Goal: Task Accomplishment & Management: Complete application form

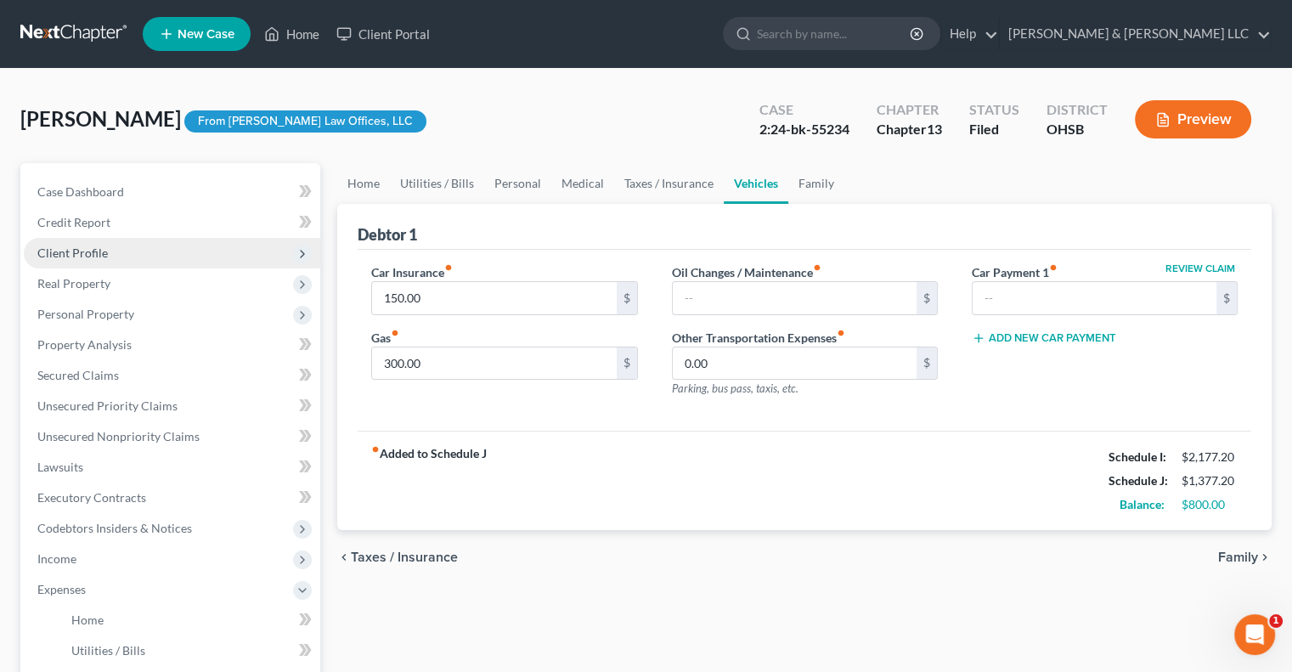
click at [112, 249] on span "Client Profile" at bounding box center [172, 253] width 296 height 31
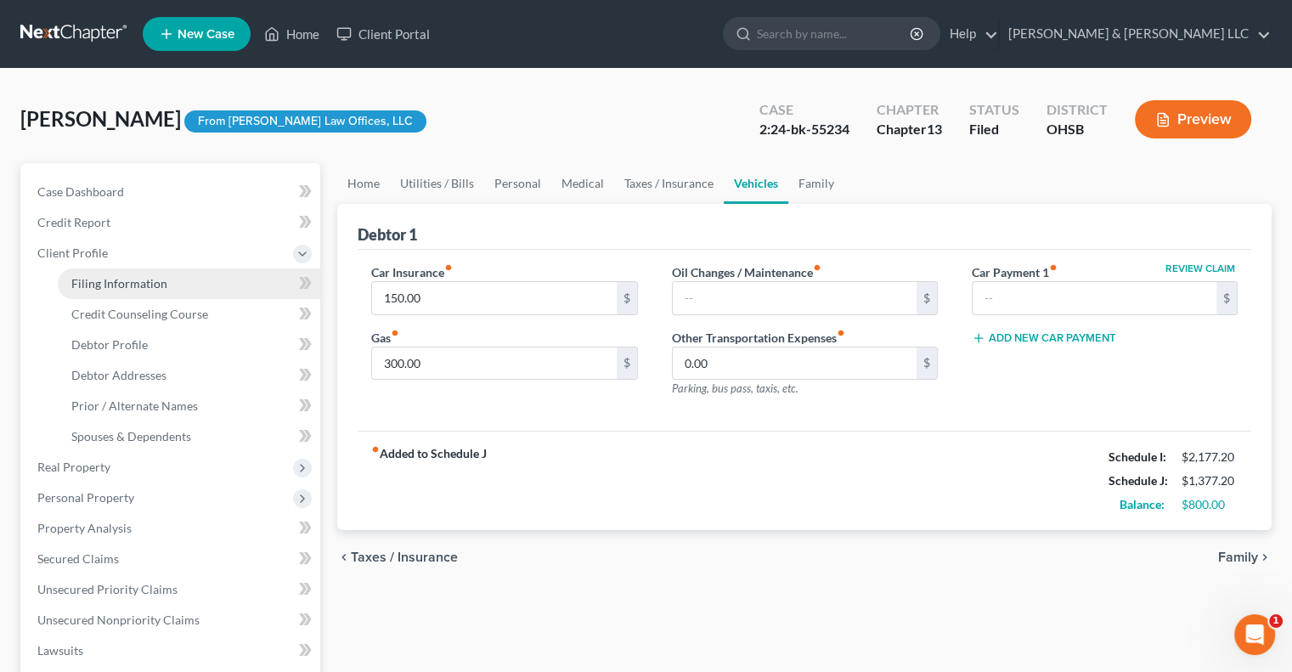
click at [144, 291] on link "Filing Information" at bounding box center [189, 283] width 262 height 31
select select "1"
select select "0"
select select "3"
select select "36"
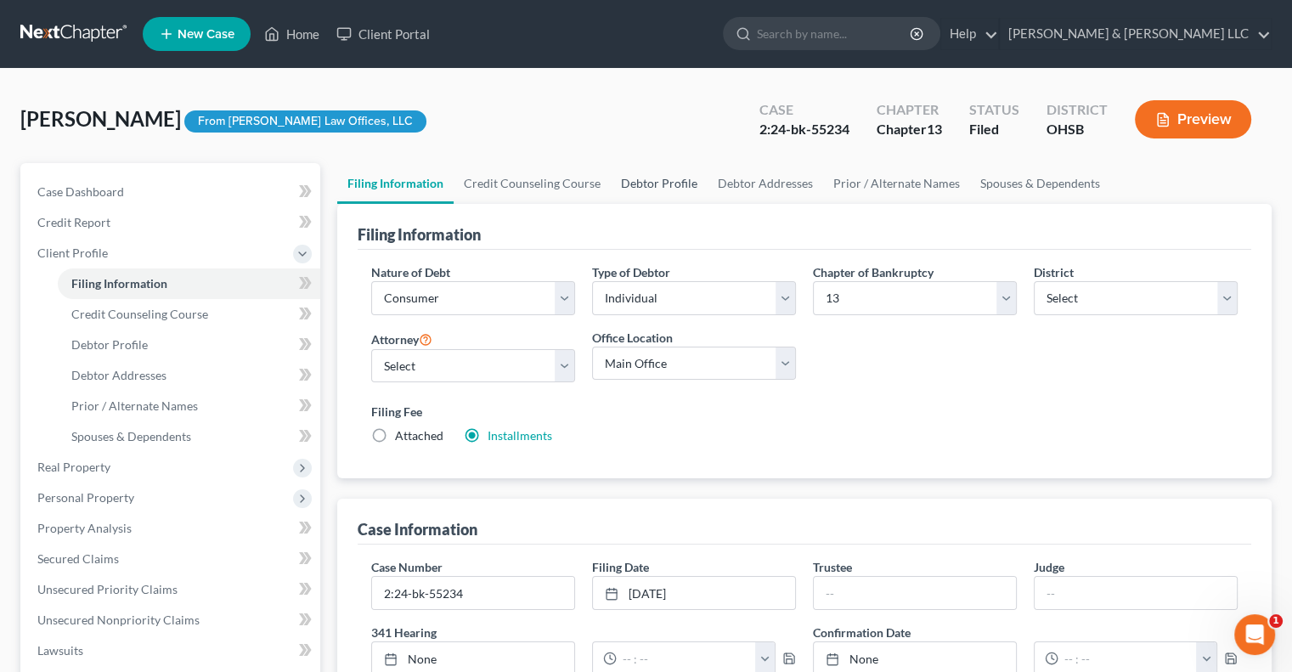
click at [662, 180] on link "Debtor Profile" at bounding box center [659, 183] width 97 height 41
select select "2"
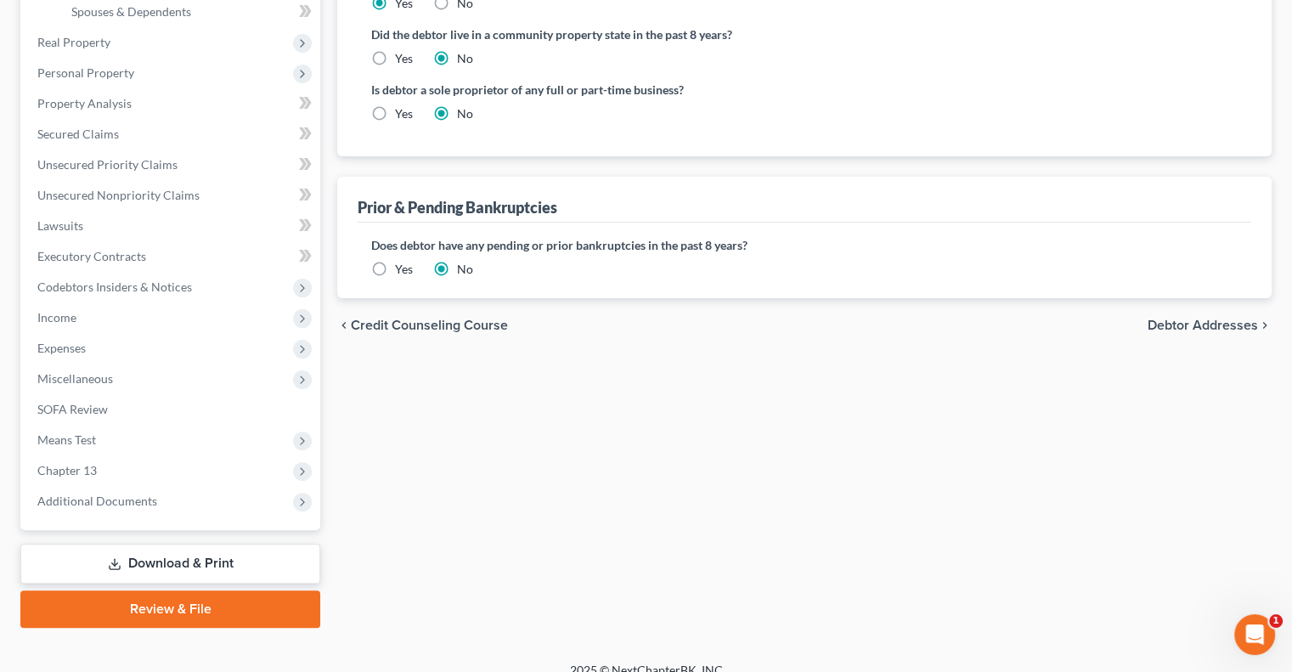
scroll to position [443, 0]
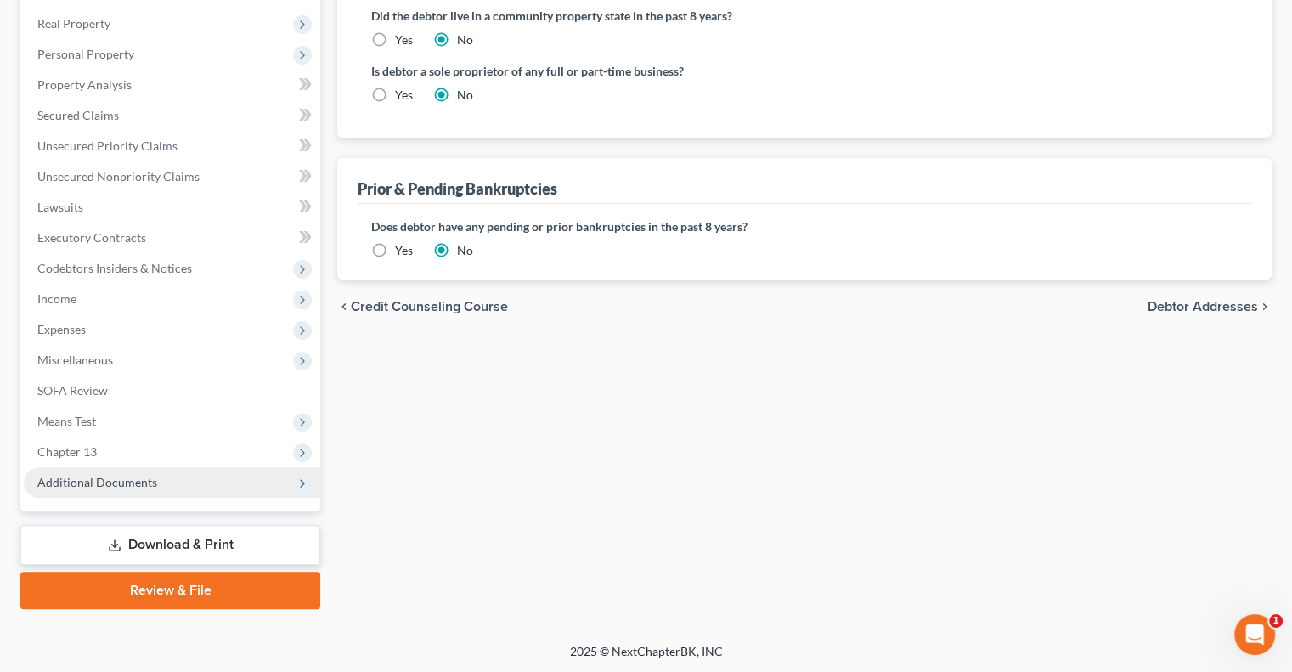
click at [116, 483] on span "Additional Documents" at bounding box center [97, 482] width 120 height 14
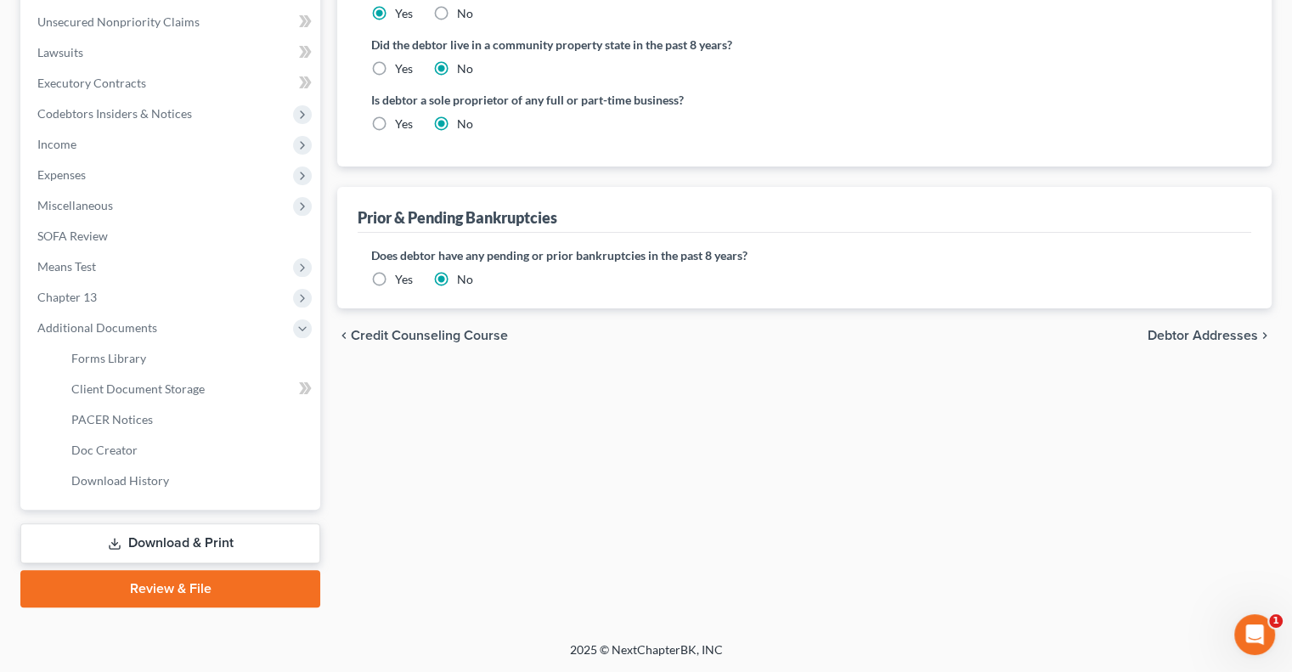
scroll to position [413, 0]
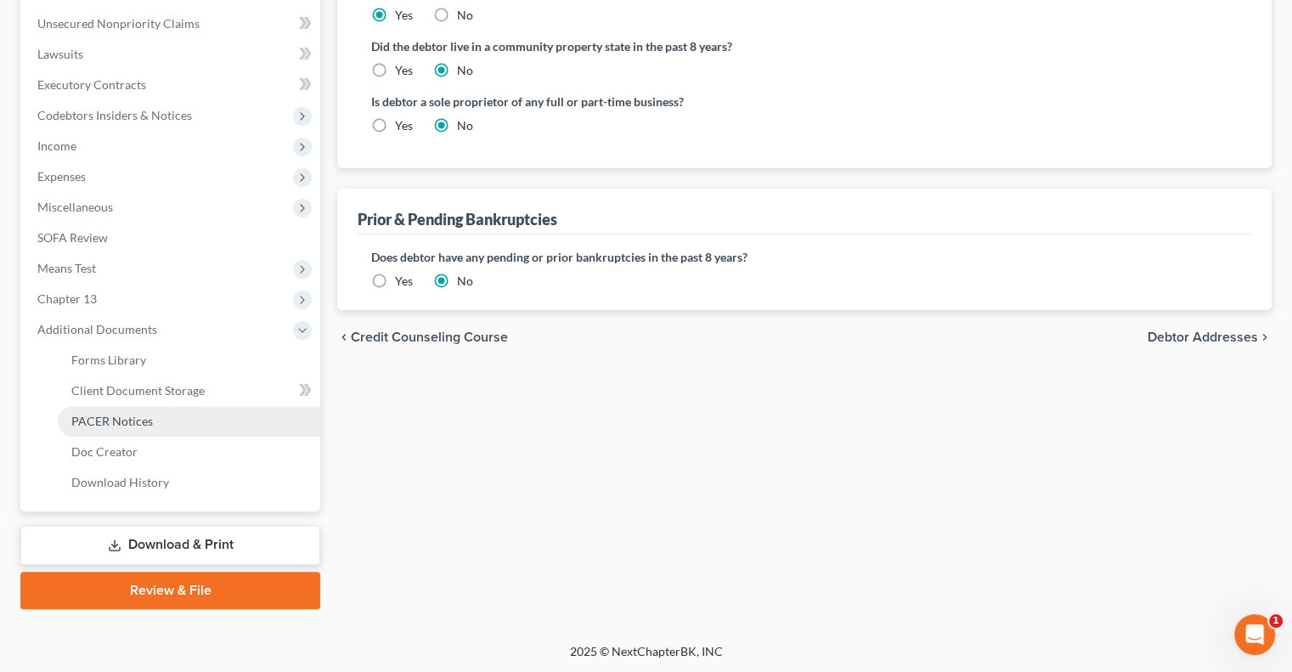
click at [127, 431] on link "PACER Notices" at bounding box center [189, 421] width 262 height 31
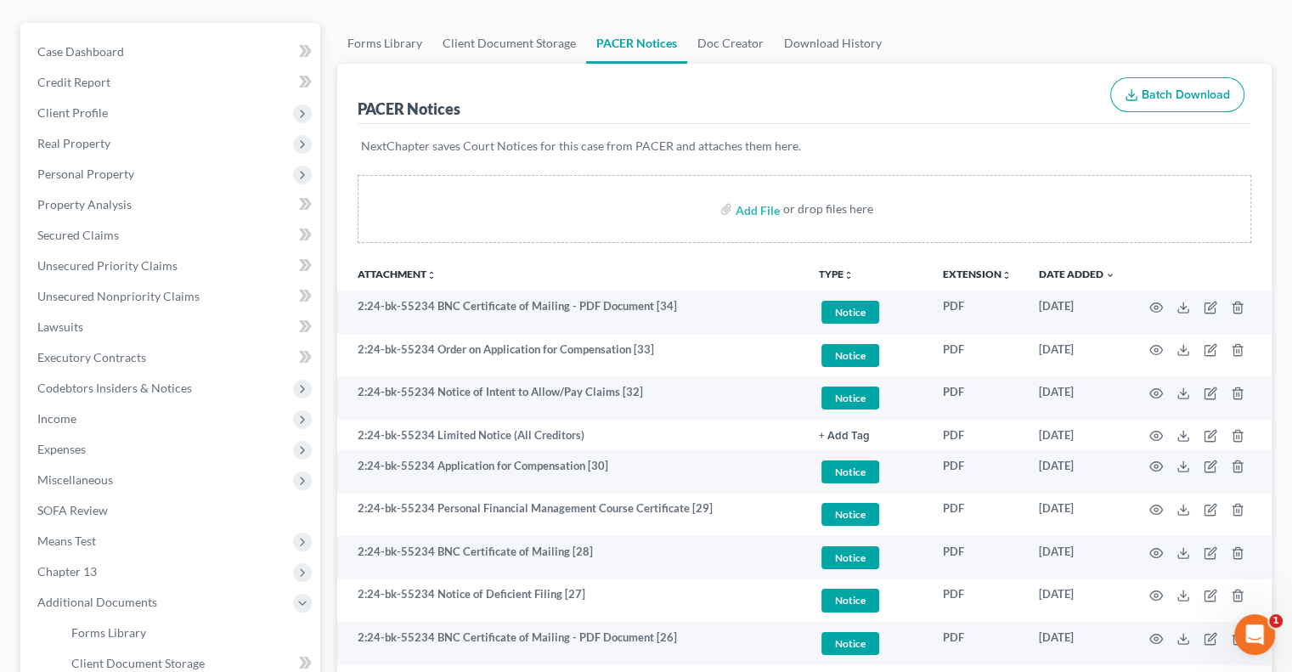
scroll to position [255, 0]
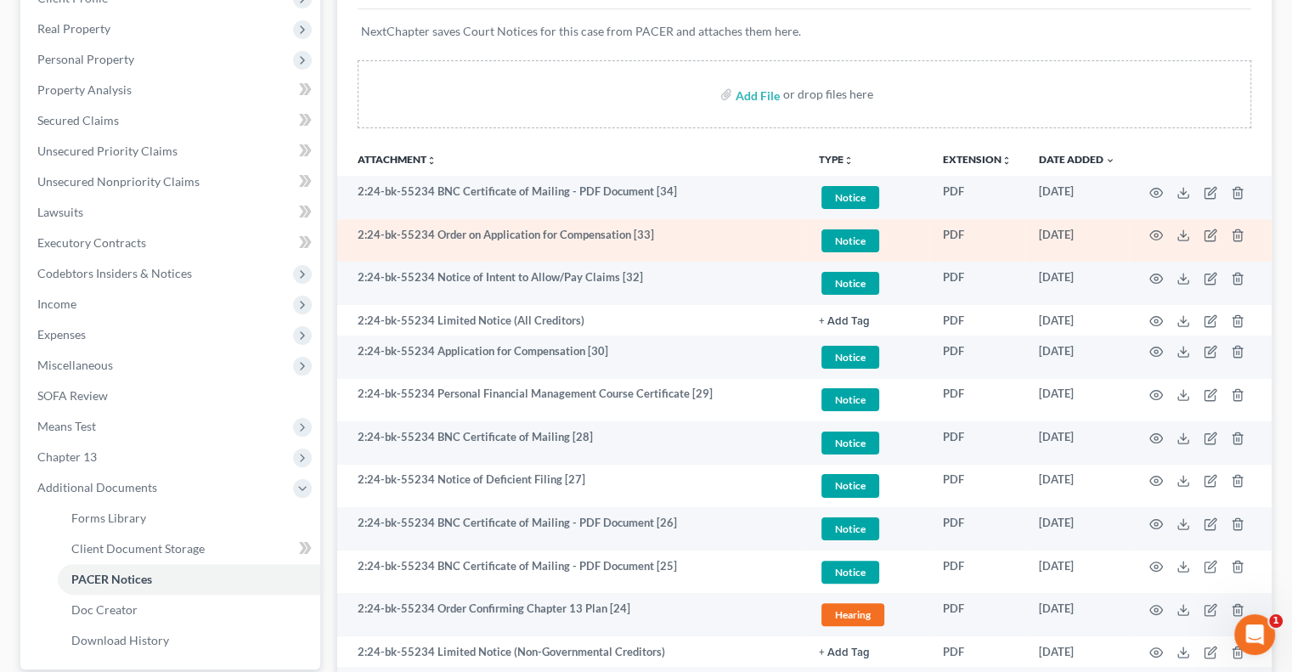
click at [1163, 234] on td at bounding box center [1200, 240] width 143 height 43
click at [1158, 233] on icon "button" at bounding box center [1156, 235] width 14 height 14
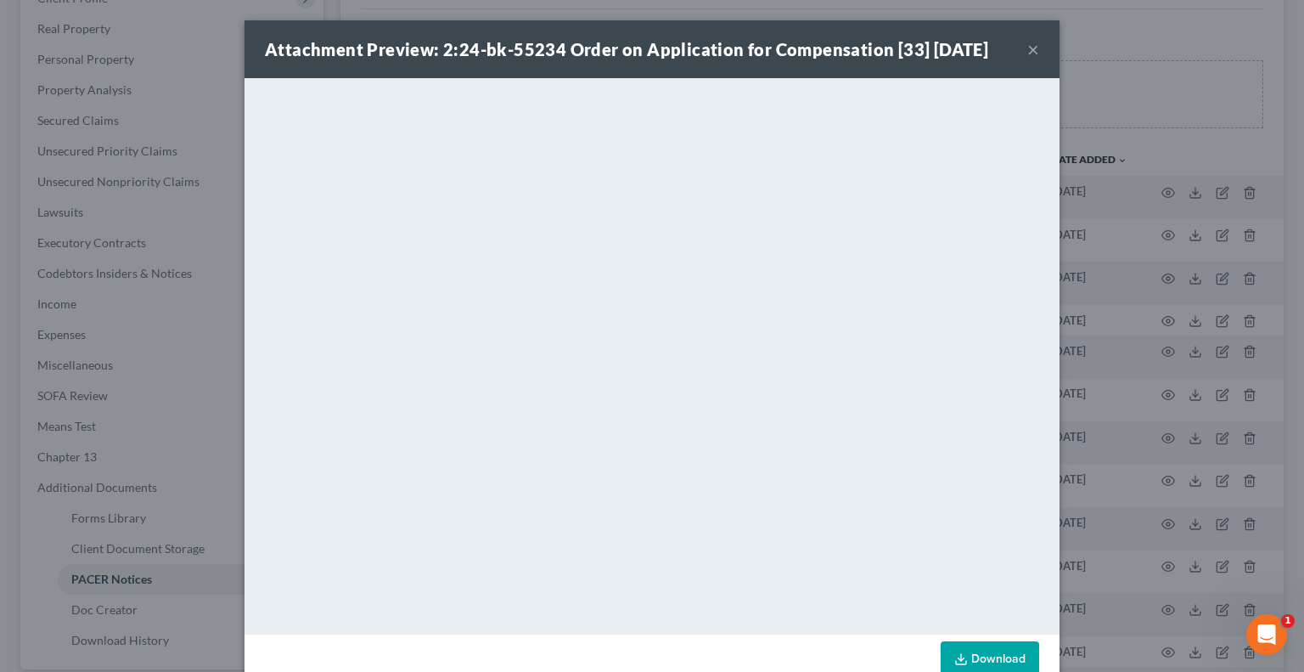
click at [1028, 49] on button "×" at bounding box center [1034, 49] width 12 height 20
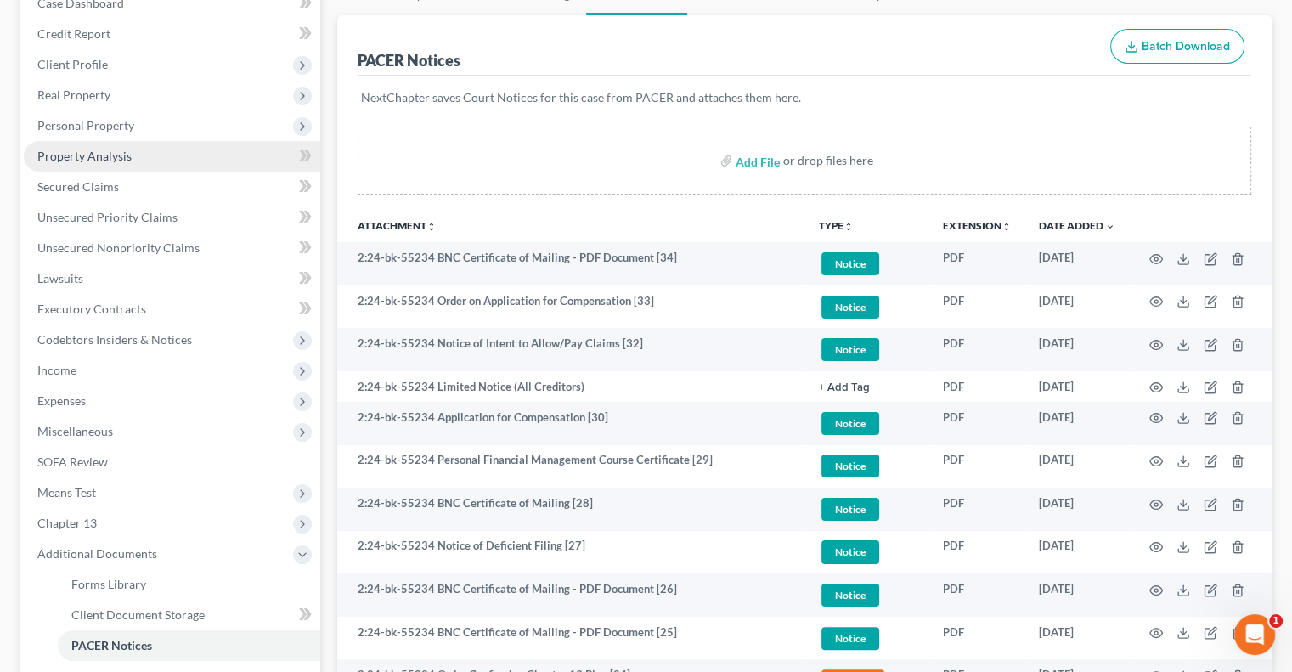
scroll to position [0, 0]
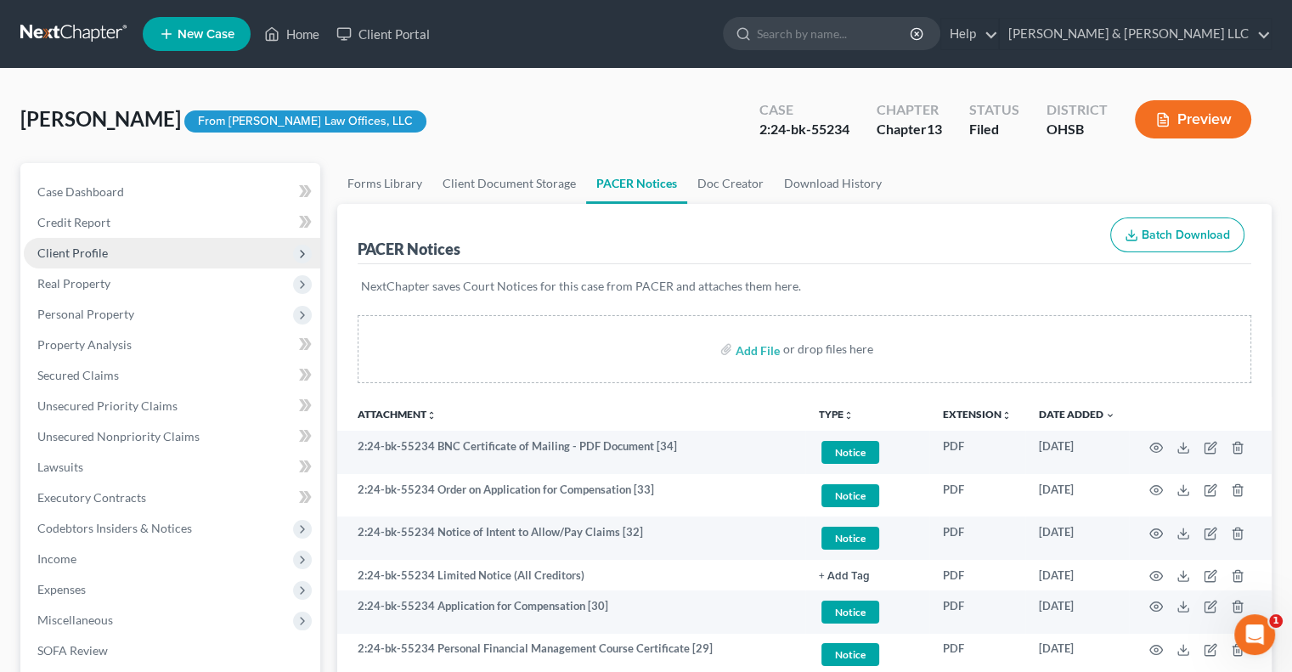
click at [89, 254] on span "Client Profile" at bounding box center [72, 252] width 70 height 14
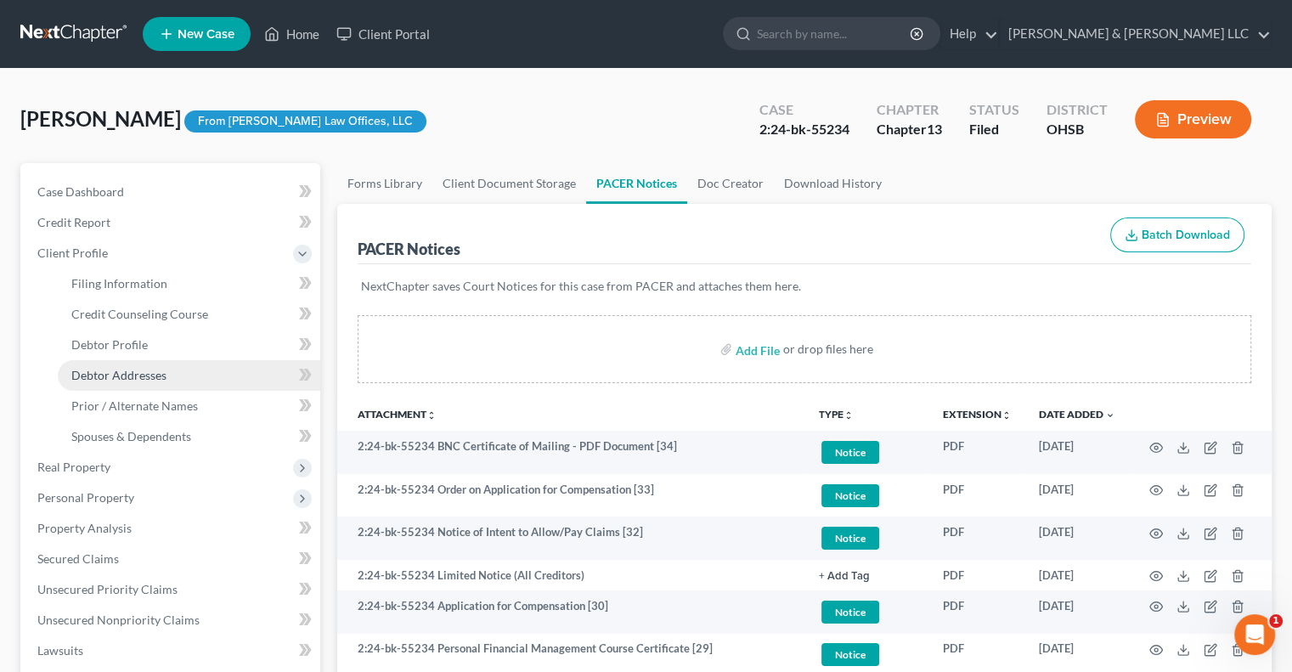
click at [149, 379] on span "Debtor Addresses" at bounding box center [118, 375] width 95 height 14
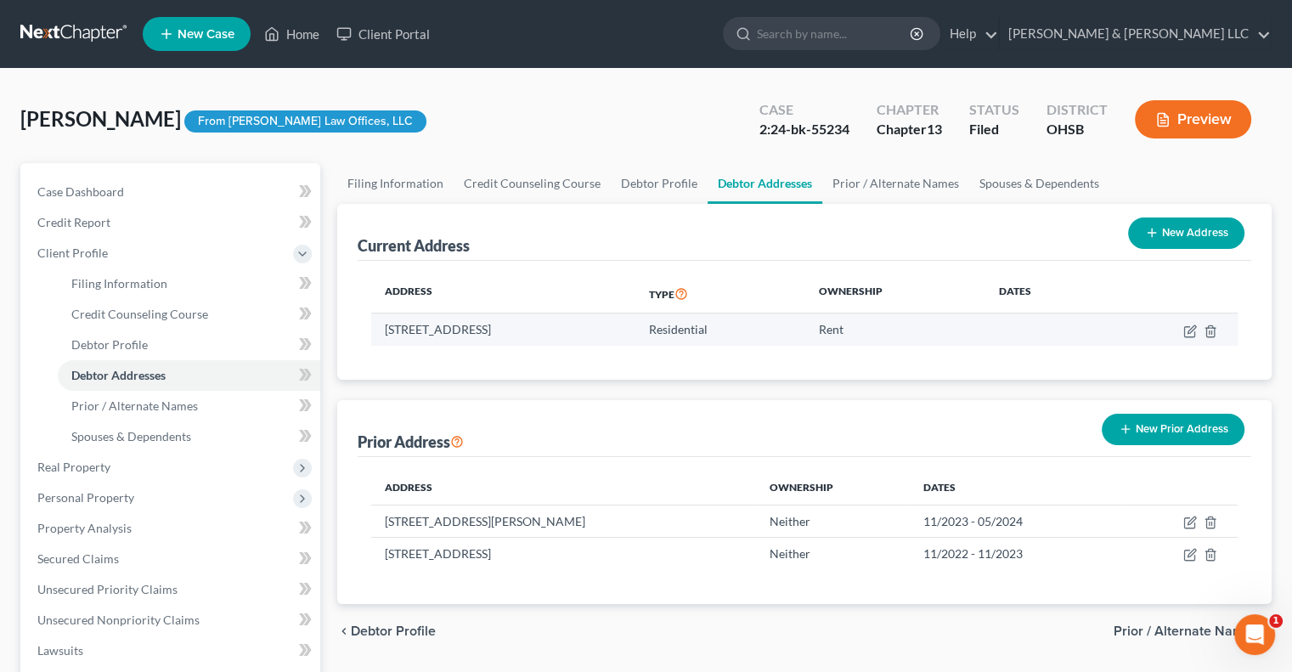
drag, startPoint x: 625, startPoint y: 332, endPoint x: 383, endPoint y: 332, distance: 242.0
click at [383, 332] on td "[STREET_ADDRESS]" at bounding box center [503, 329] width 264 height 32
copy td "[STREET_ADDRESS]"
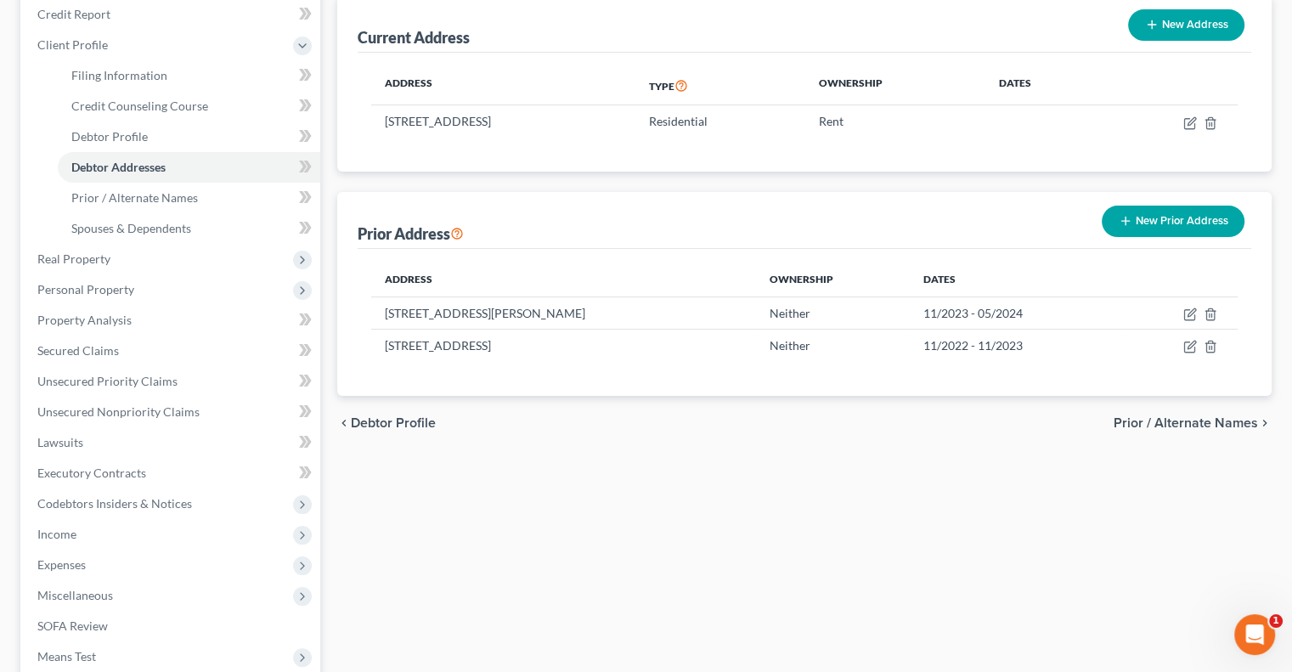
scroll to position [340, 0]
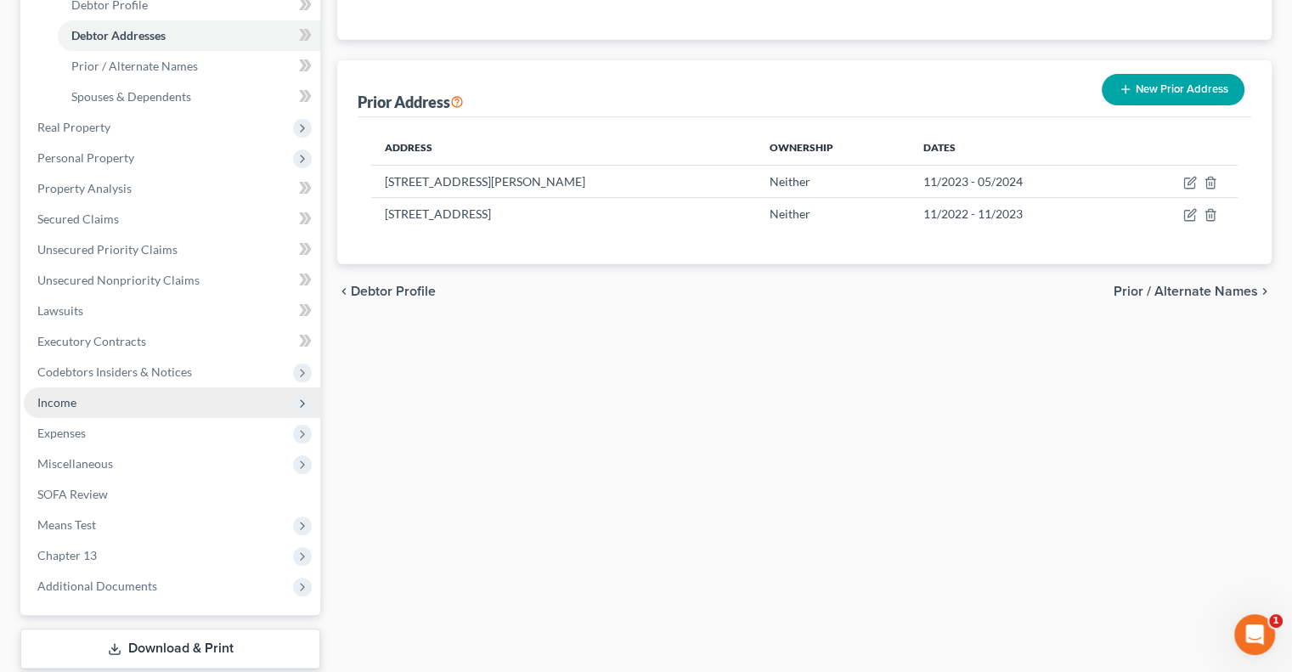
click at [65, 411] on span "Income" at bounding box center [172, 402] width 296 height 31
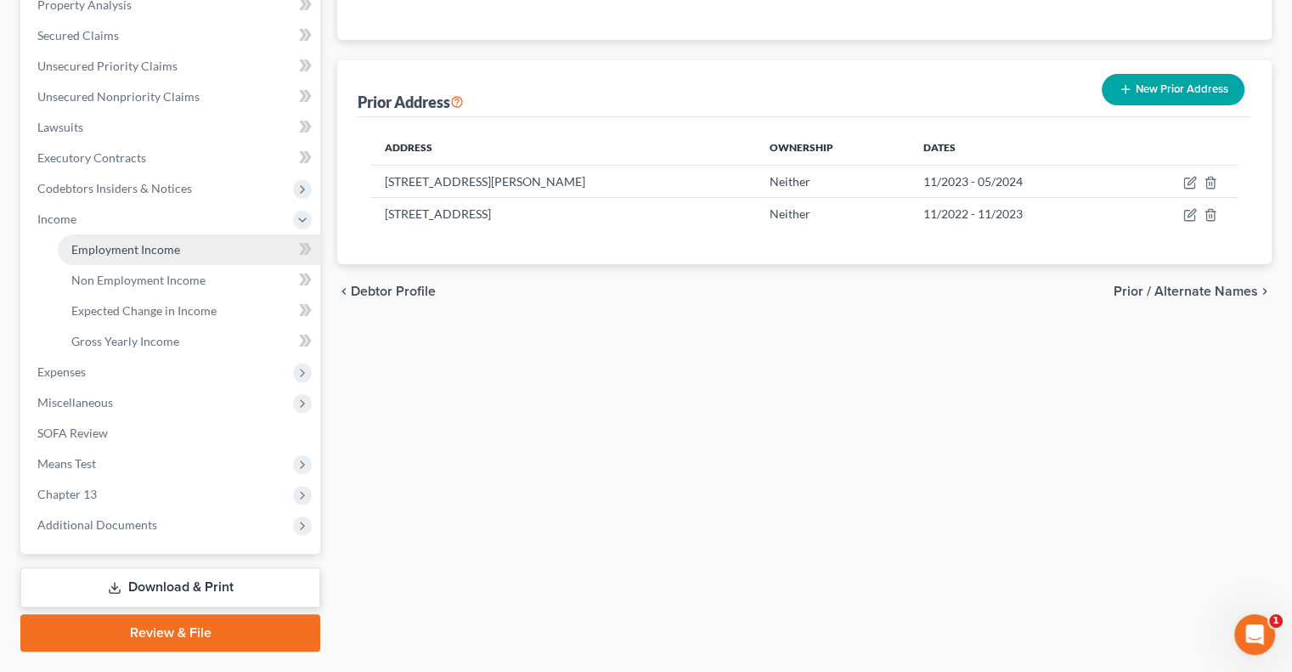
click at [166, 255] on span "Employment Income" at bounding box center [125, 249] width 109 height 14
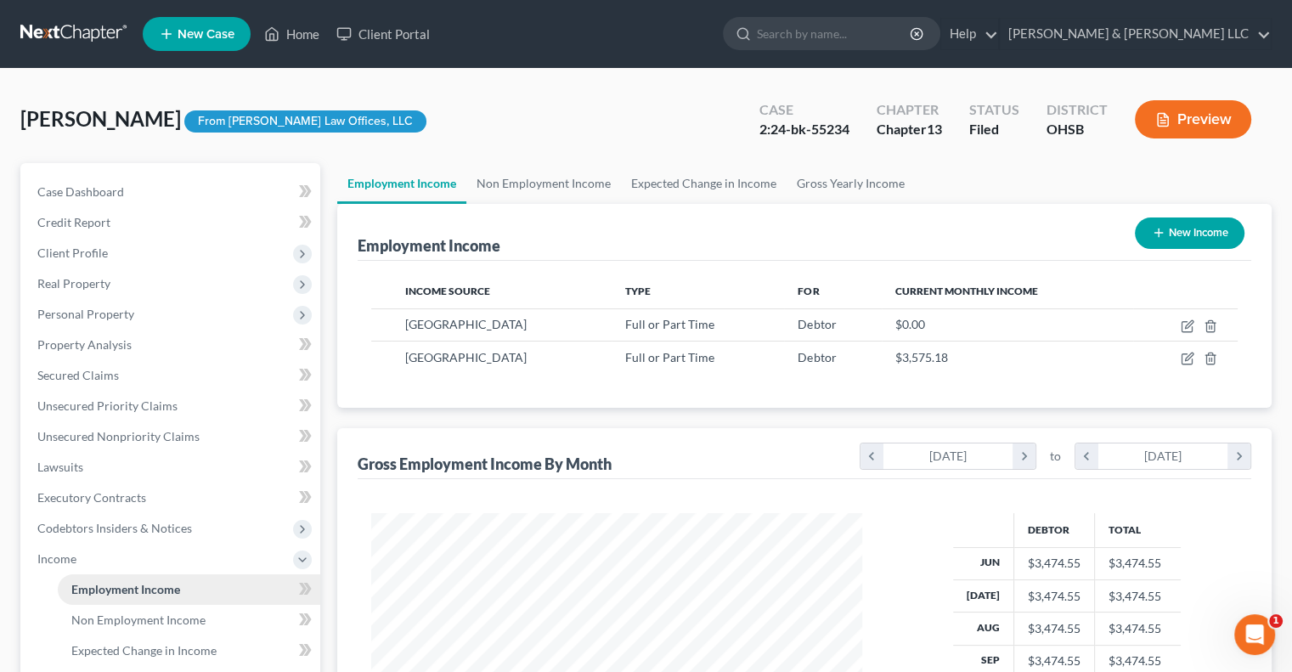
scroll to position [302, 524]
click at [556, 193] on link "Non Employment Income" at bounding box center [543, 183] width 155 height 41
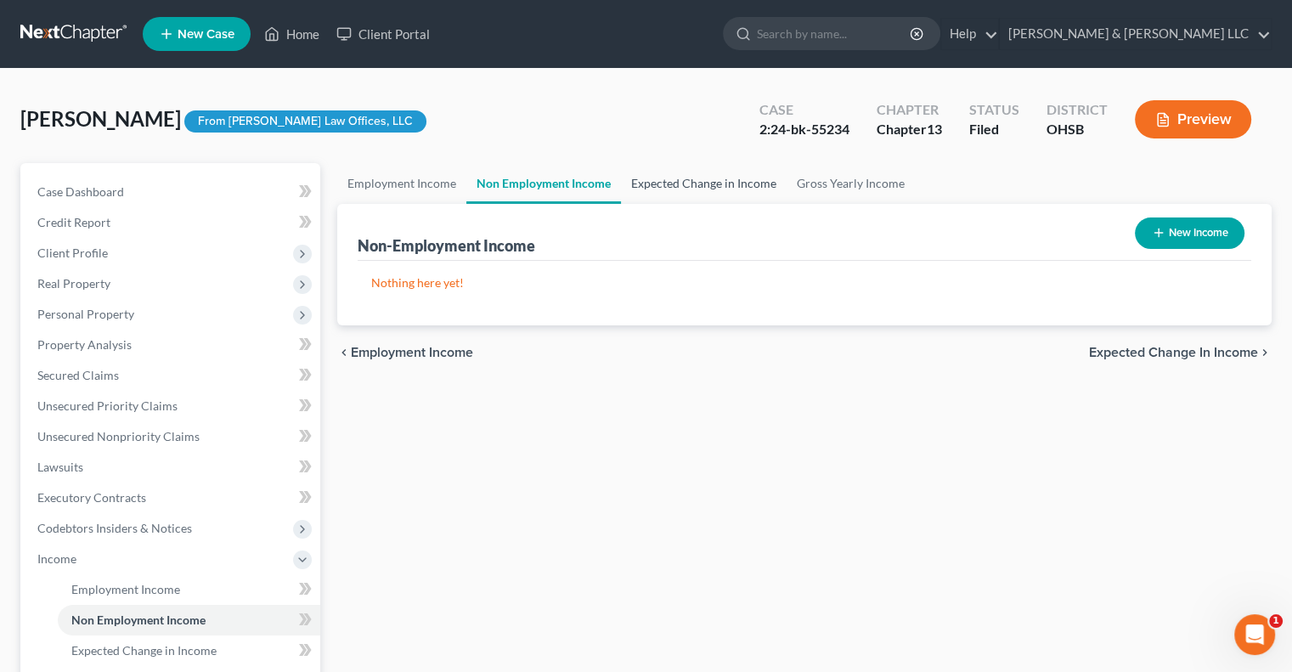
click at [662, 177] on link "Expected Change in Income" at bounding box center [704, 183] width 166 height 41
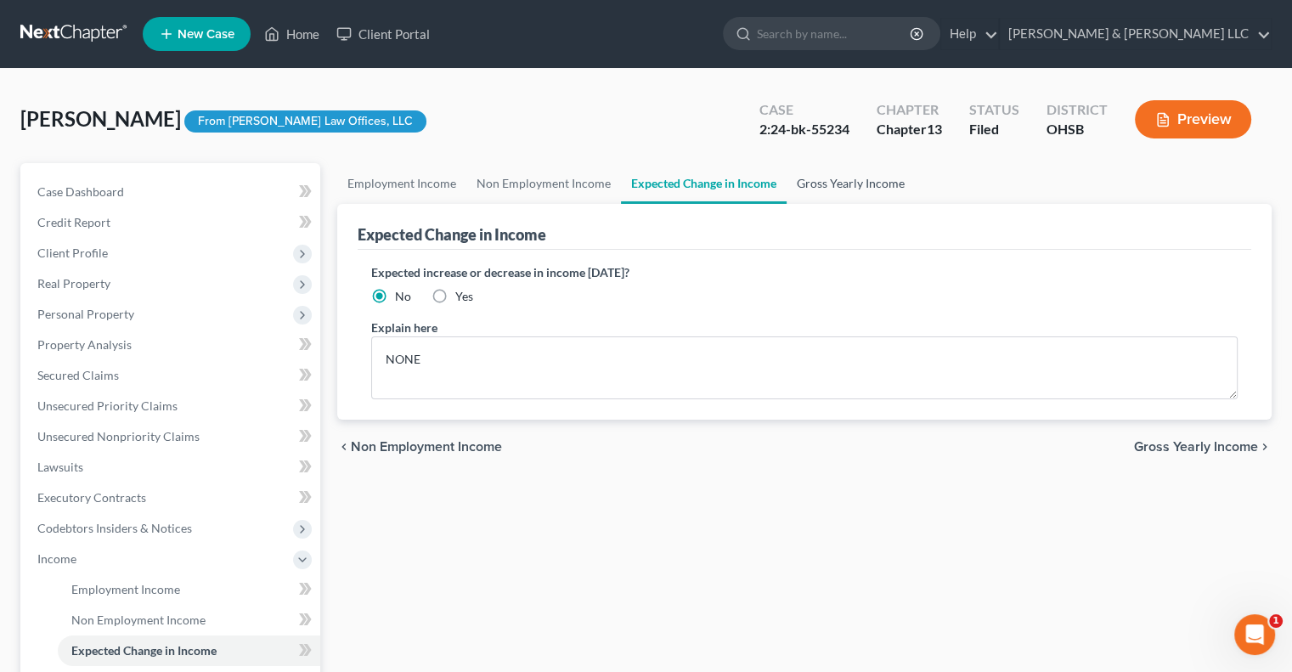
click at [829, 181] on link "Gross Yearly Income" at bounding box center [850, 183] width 128 height 41
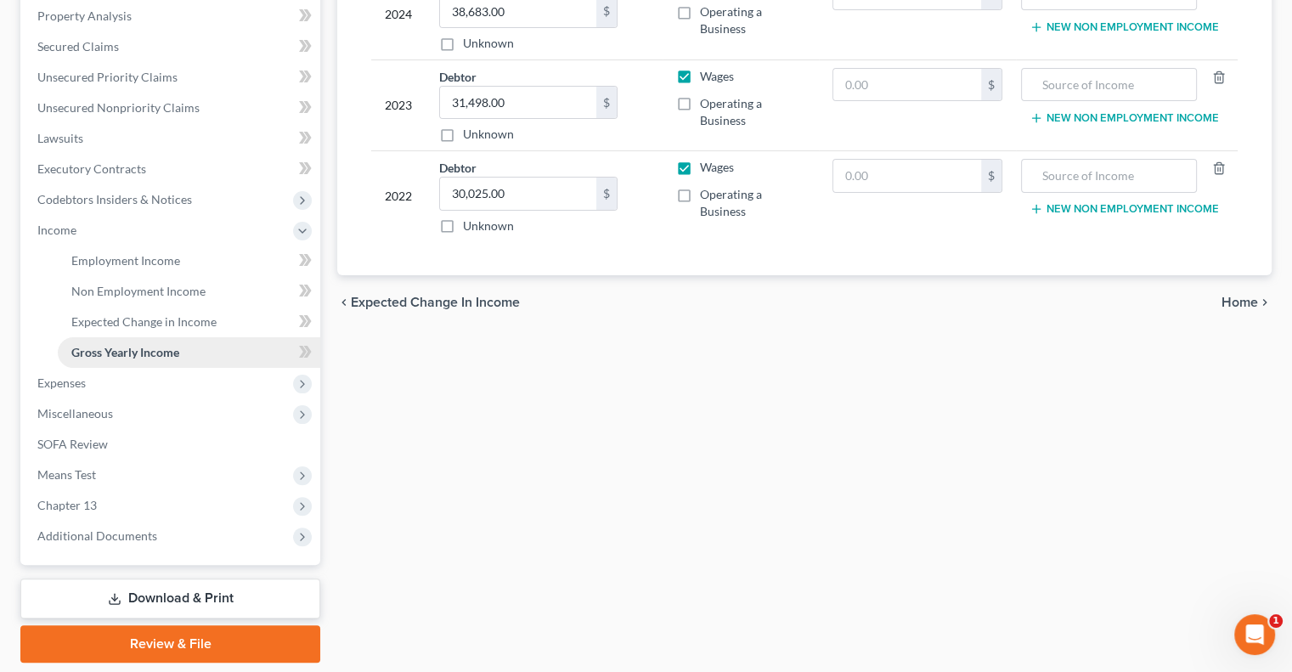
scroll to position [340, 0]
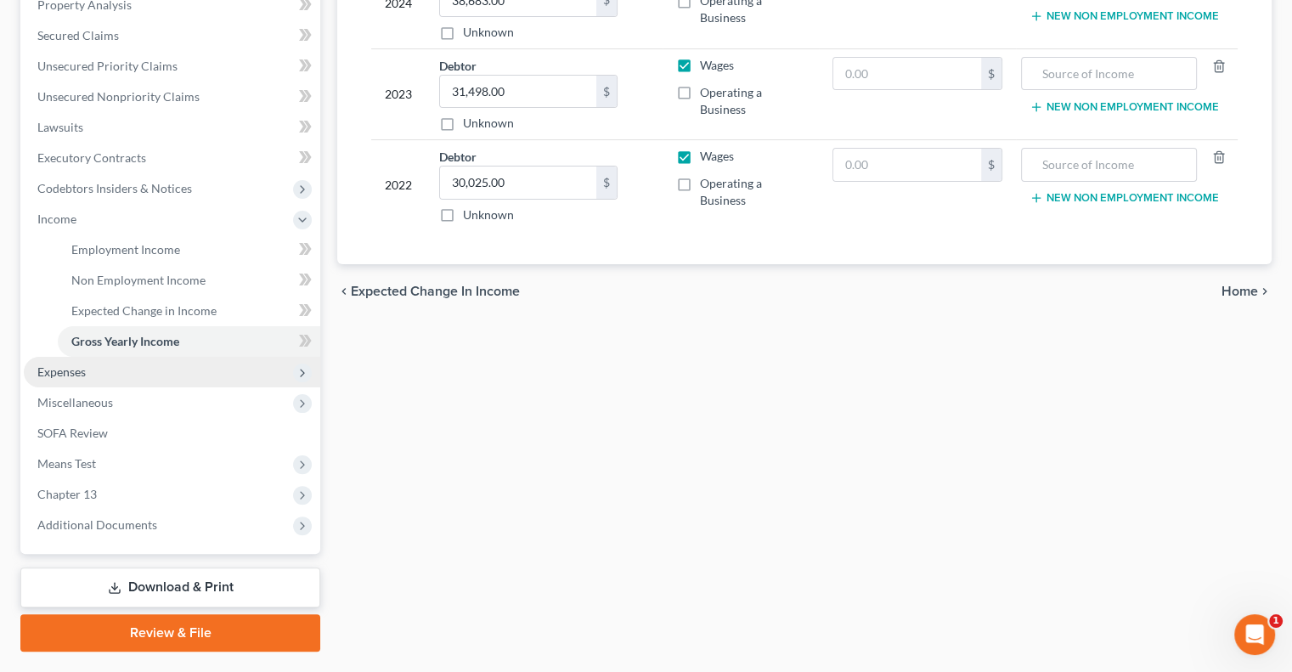
click at [129, 365] on span "Expenses" at bounding box center [172, 372] width 296 height 31
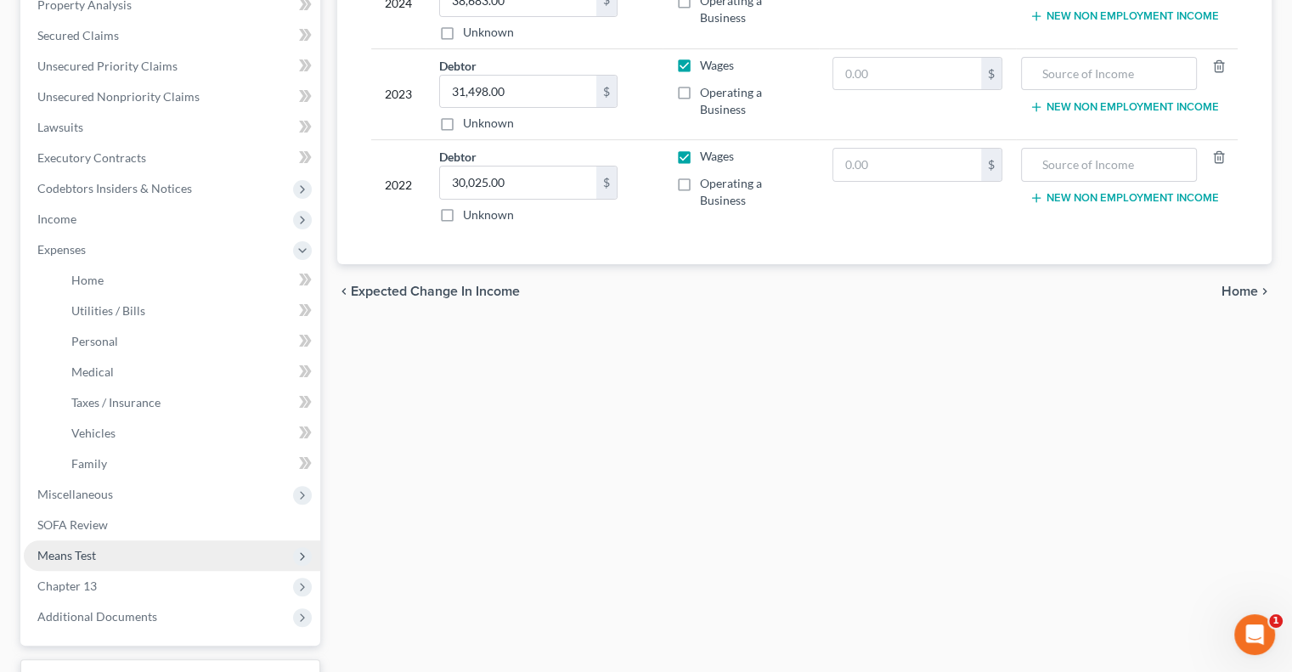
click at [122, 561] on span "Means Test" at bounding box center [172, 555] width 296 height 31
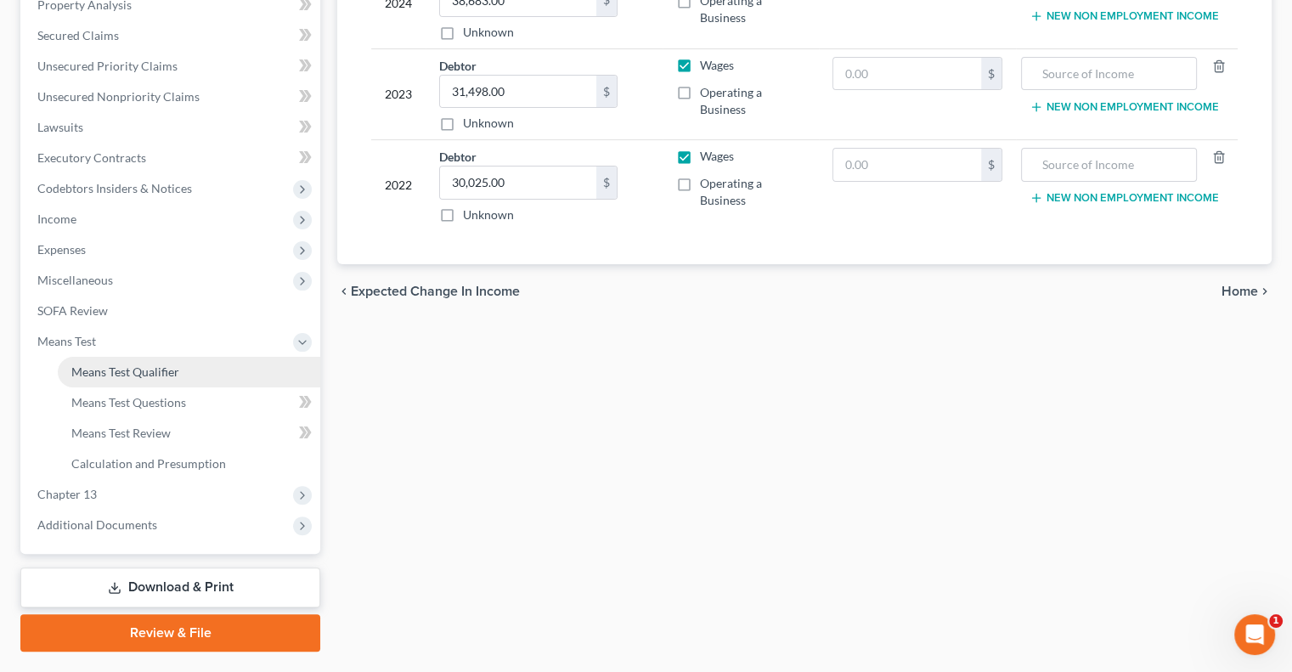
click at [185, 376] on link "Means Test Qualifier" at bounding box center [189, 372] width 262 height 31
